Goal: Find contact information: Find contact information

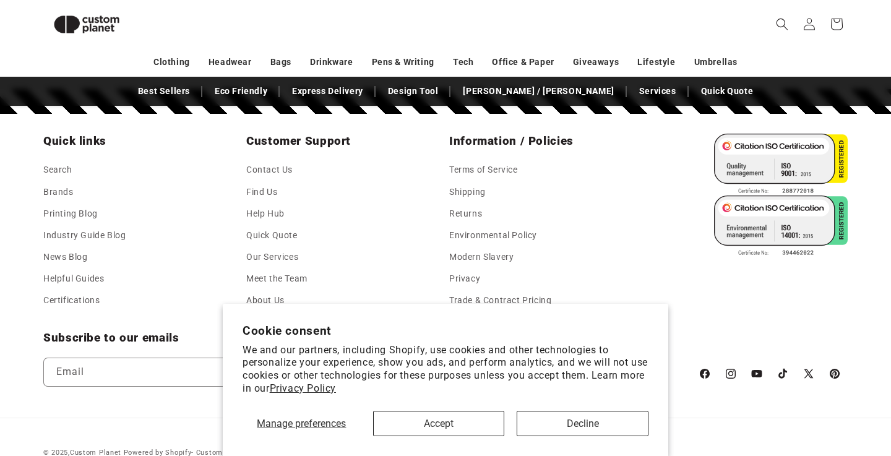
scroll to position [1434, 0]
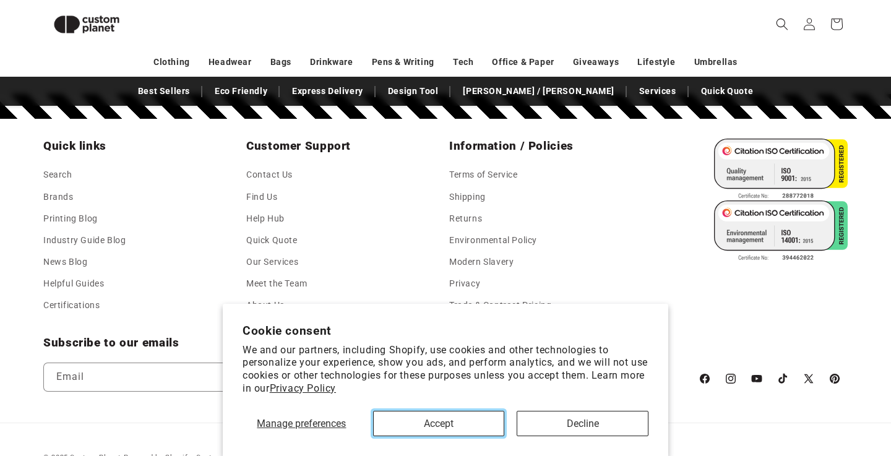
click at [454, 424] on button "Accept" at bounding box center [439, 423] width 132 height 25
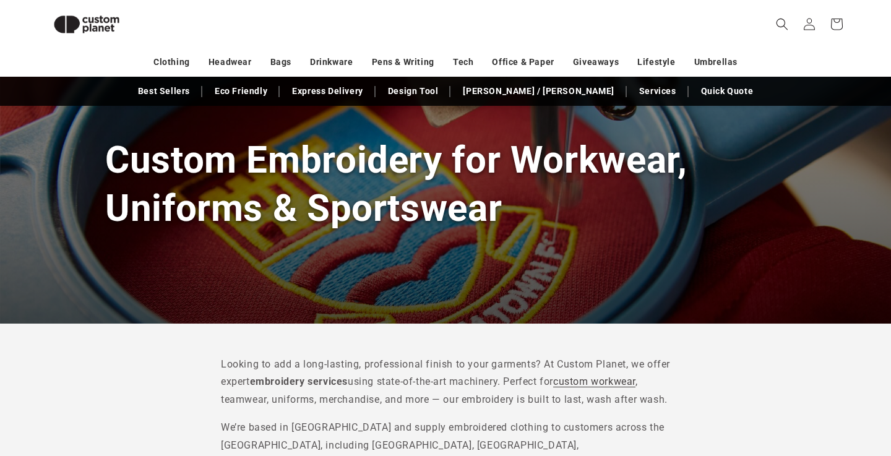
scroll to position [0, 0]
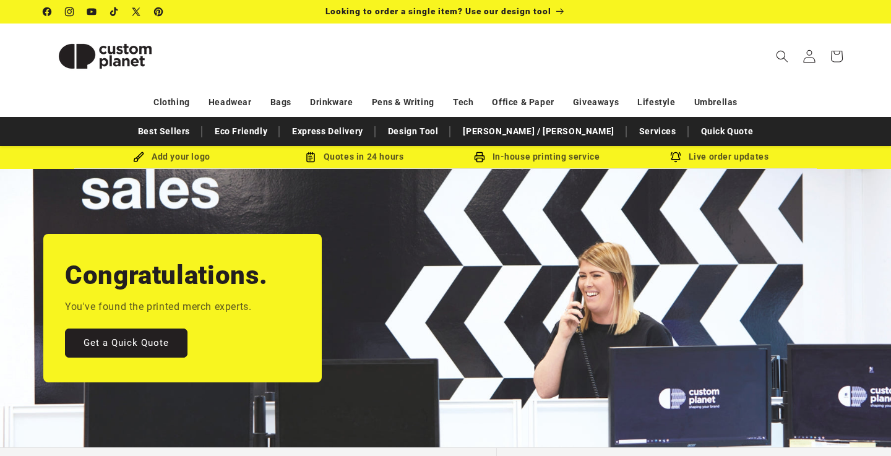
click at [816, 58] on span at bounding box center [809, 56] width 27 height 27
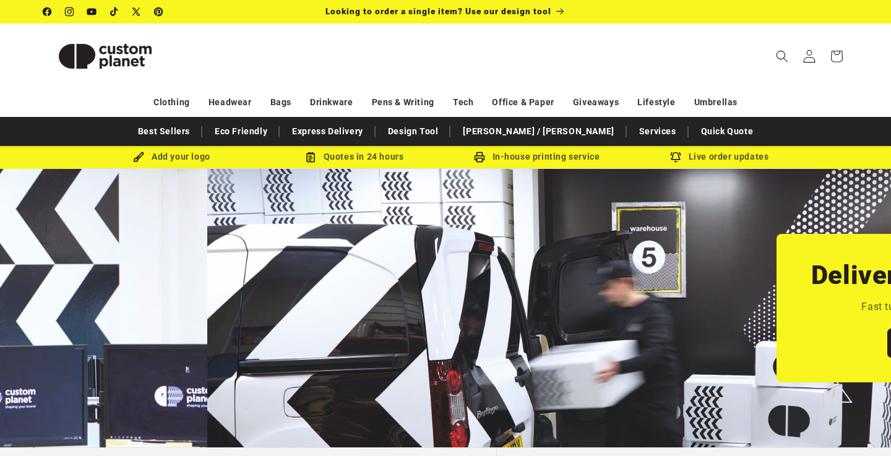
scroll to position [0, 891]
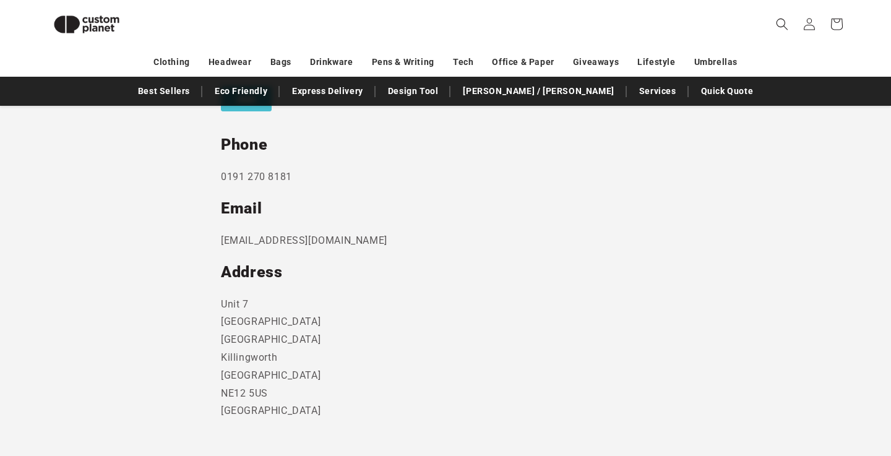
scroll to position [629, 0]
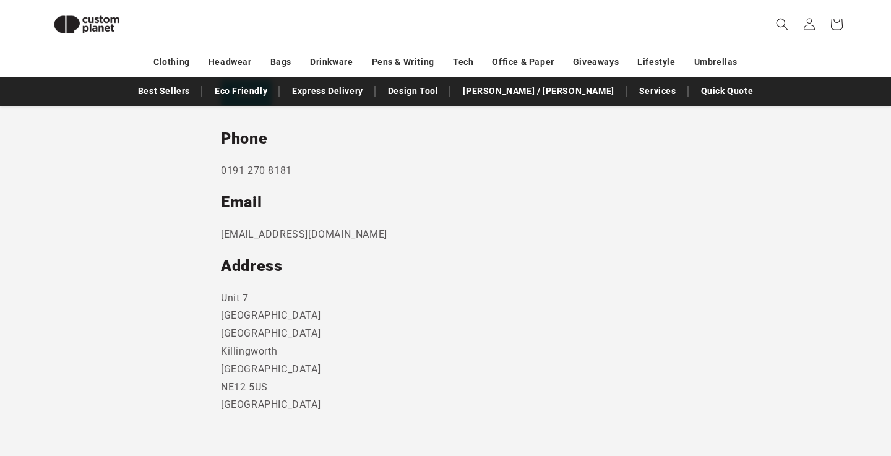
click at [299, 238] on p "[EMAIL_ADDRESS][DOMAIN_NAME]" at bounding box center [445, 235] width 449 height 18
drag, startPoint x: 351, startPoint y: 236, endPoint x: 218, endPoint y: 238, distance: 132.4
click at [218, 238] on section "Send us a message and someone will get back to you within 24 hours. Phone [PHON…" at bounding box center [445, 138] width 891 height 675
copy p "[EMAIL_ADDRESS][DOMAIN_NAME]"
